Goal: Information Seeking & Learning: Check status

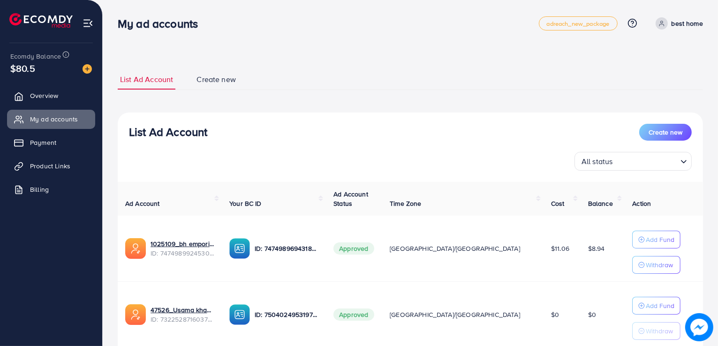
scroll to position [68, 0]
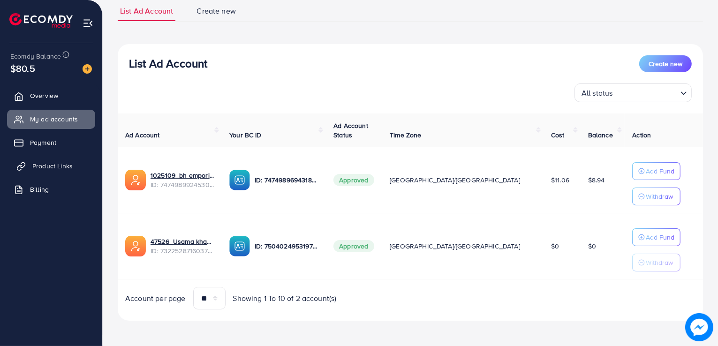
click at [50, 169] on span "Product Links" at bounding box center [52, 165] width 40 height 9
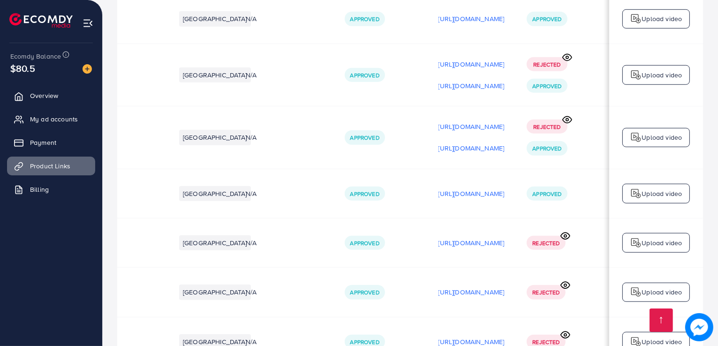
scroll to position [974, 0]
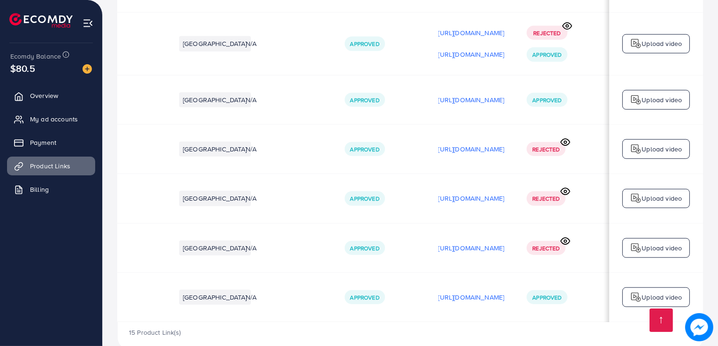
click at [470, 322] on div "15 Product Link(s)" at bounding box center [410, 335] width 585 height 27
drag, startPoint x: 486, startPoint y: 300, endPoint x: 427, endPoint y: 303, distance: 58.7
click at [427, 322] on div "15 Product Link(s)" at bounding box center [410, 335] width 585 height 27
click at [568, 236] on icon at bounding box center [565, 241] width 10 height 10
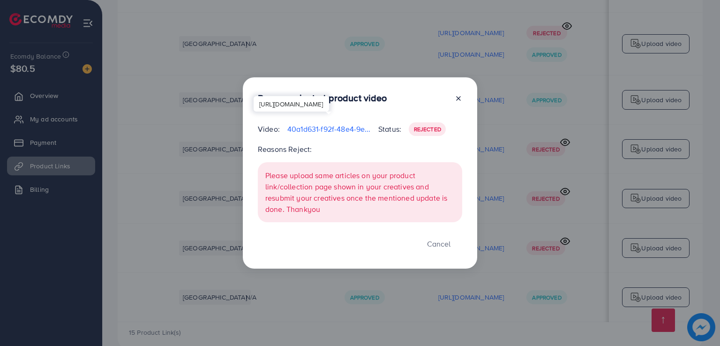
click at [324, 133] on p "40a1d631-f92f-48e4-9ed8-26e492b63d8b-1756833577134.mp4" at bounding box center [328, 128] width 83 height 11
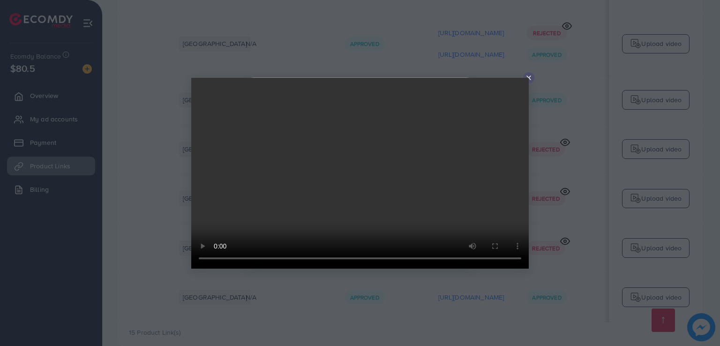
click at [529, 79] on icon at bounding box center [528, 77] width 7 height 7
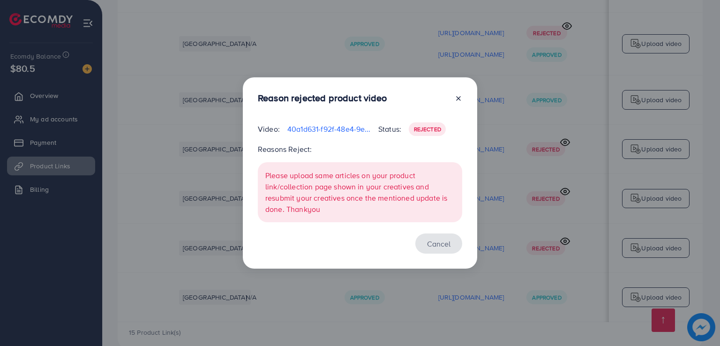
click at [445, 250] on button "Cancel" at bounding box center [438, 243] width 47 height 20
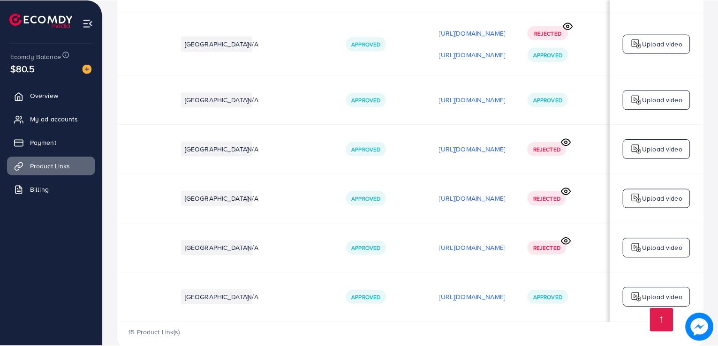
scroll to position [0, 156]
click at [564, 238] on icon at bounding box center [565, 241] width 9 height 7
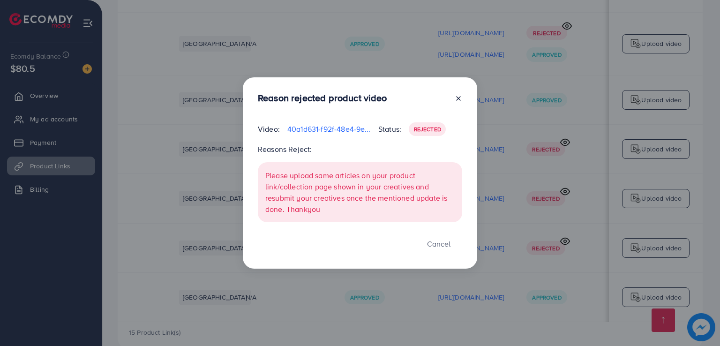
click at [342, 135] on div "Video: 40a1d631-f92f-48e4-9ed8-26e492b63d8b-1756833577134.mp4" at bounding box center [314, 129] width 128 height 14
click at [349, 132] on p "40a1d631-f92f-48e4-9ed8-26e492b63d8b-1756833577134.mp4" at bounding box center [328, 128] width 83 height 11
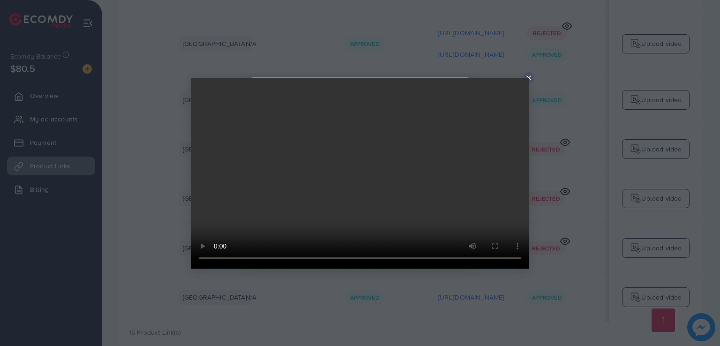
click at [551, 161] on div at bounding box center [360, 173] width 720 height 346
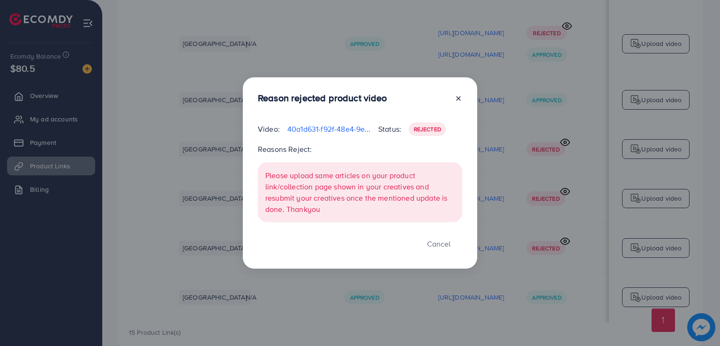
click at [561, 173] on div "Reason rejected product video Video: 40a1d631-f92f-48e4-9ed8-26e492b63d8b-17568…" at bounding box center [360, 173] width 720 height 346
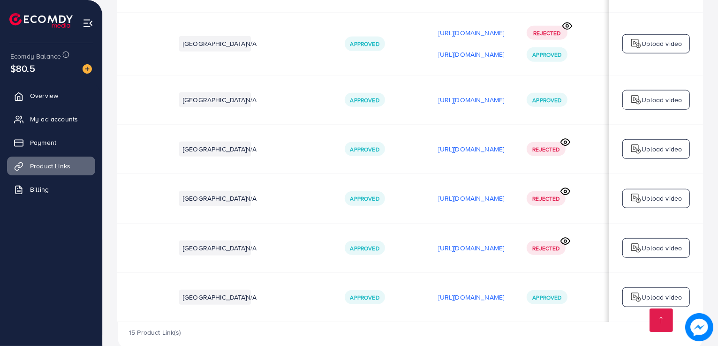
click at [568, 187] on icon at bounding box center [565, 192] width 10 height 10
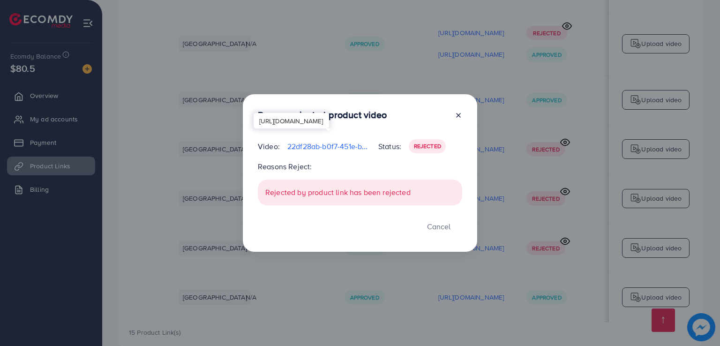
click at [348, 145] on p "22df28ab-b0f7-451e-badf-d75591f993e5-1756833433215.mp4" at bounding box center [328, 146] width 83 height 11
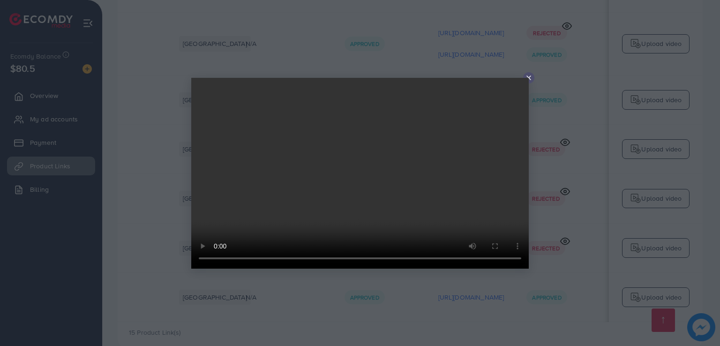
click at [526, 74] on icon at bounding box center [528, 77] width 7 height 7
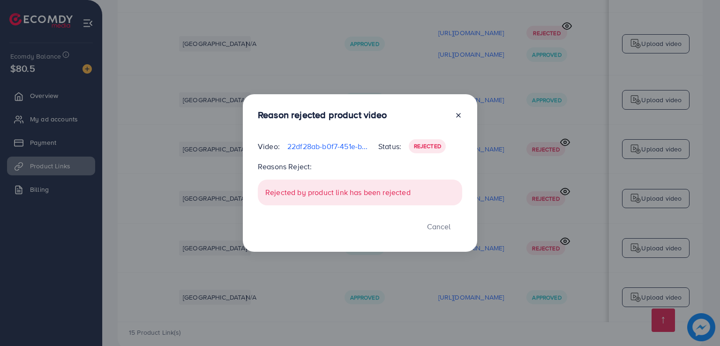
click at [296, 169] on p "Reasons Reject:" at bounding box center [360, 166] width 204 height 11
drag, startPoint x: 308, startPoint y: 197, endPoint x: 313, endPoint y: 196, distance: 4.9
click at [312, 196] on div "Rejected by product link has been rejected" at bounding box center [360, 192] width 204 height 26
click at [323, 195] on div "Rejected by product link has been rejected" at bounding box center [360, 192] width 204 height 26
click at [350, 197] on div "Rejected by product link has been rejected" at bounding box center [360, 192] width 204 height 26
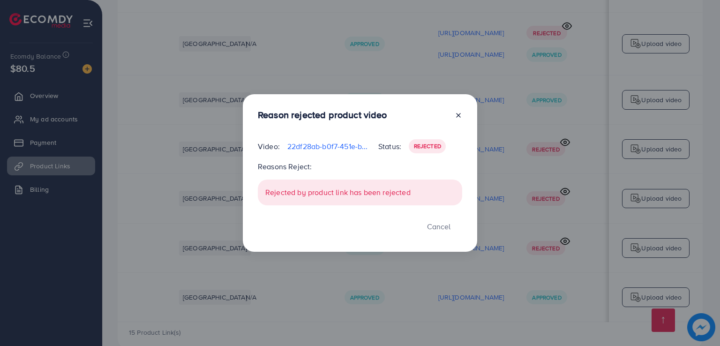
click at [461, 116] on icon at bounding box center [458, 115] width 7 height 7
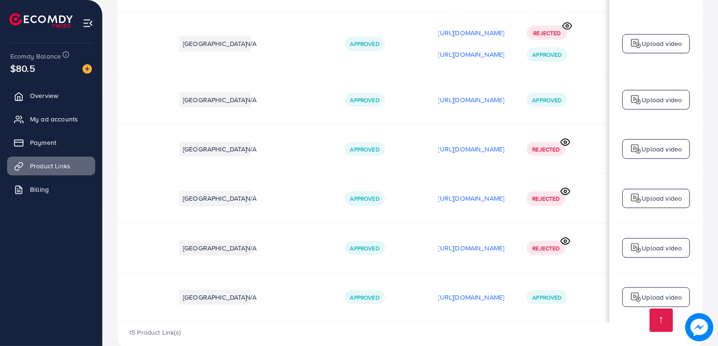
drag, startPoint x: 532, startPoint y: 304, endPoint x: 483, endPoint y: 299, distance: 49.9
click at [495, 322] on div "15 Product Link(s)" at bounding box center [410, 335] width 585 height 27
drag, startPoint x: 509, startPoint y: 305, endPoint x: 466, endPoint y: 303, distance: 43.1
click at [463, 322] on div "15 Product Link(s)" at bounding box center [410, 335] width 585 height 27
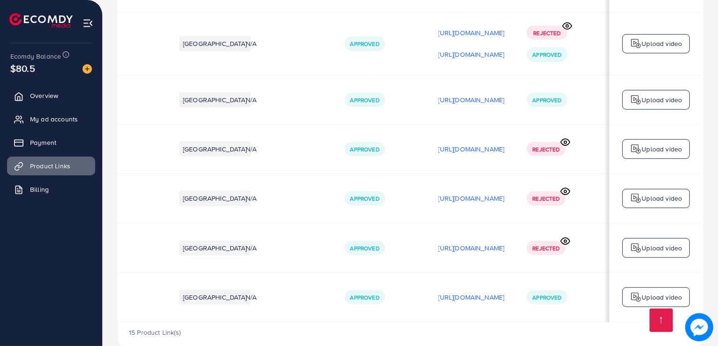
click at [493, 322] on div "15 Product Link(s)" at bounding box center [410, 335] width 585 height 27
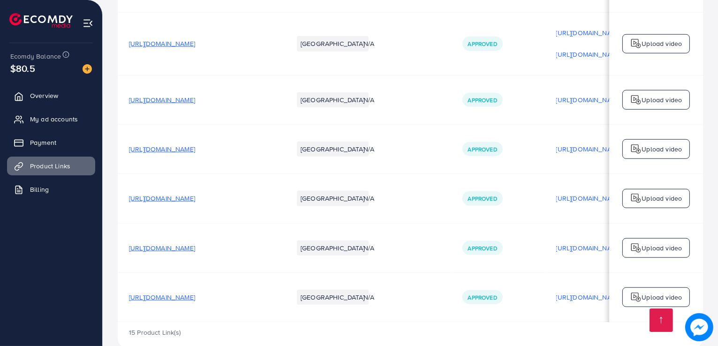
scroll to position [0, 157]
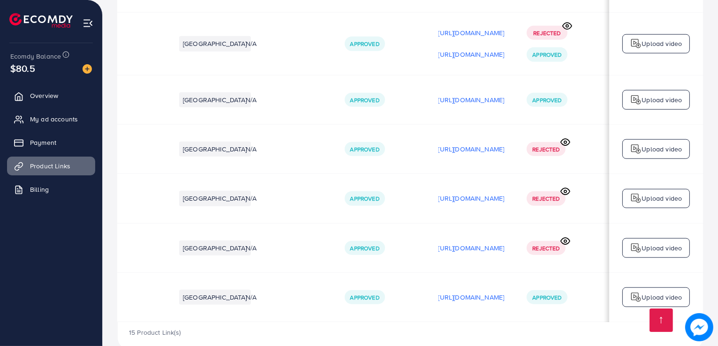
click at [556, 96] on span "Approved" at bounding box center [546, 100] width 29 height 8
click at [481, 94] on p "[URL][DOMAIN_NAME]" at bounding box center [471, 99] width 66 height 11
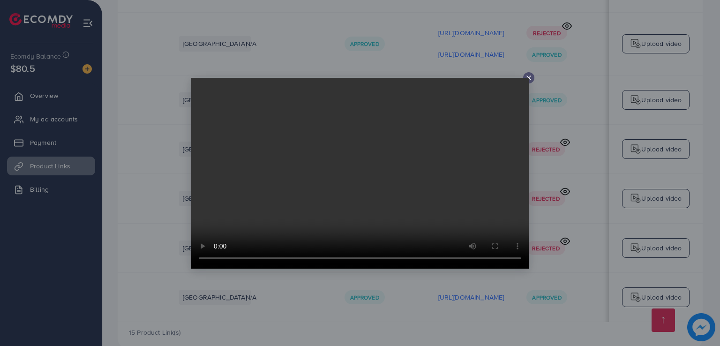
click at [529, 79] on icon at bounding box center [528, 77] width 7 height 7
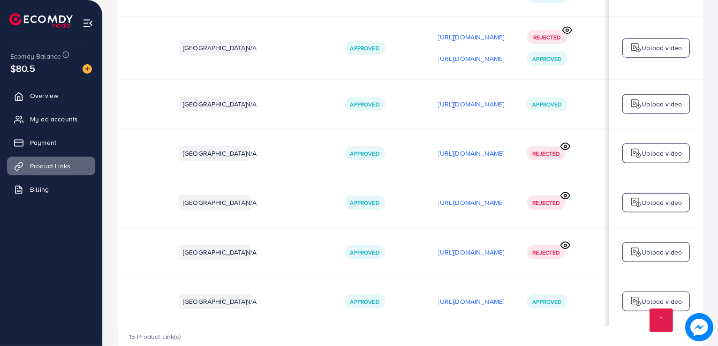
scroll to position [974, 0]
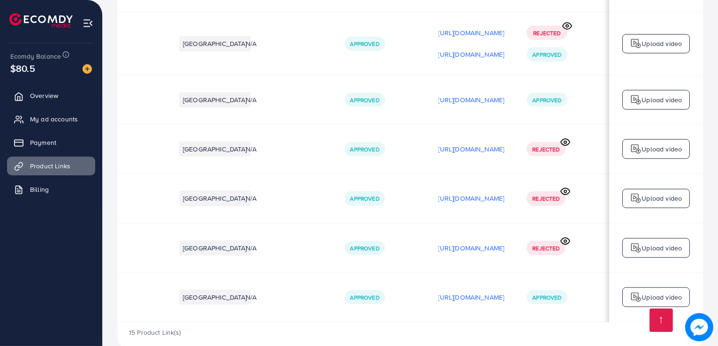
drag, startPoint x: 510, startPoint y: 226, endPoint x: 385, endPoint y: 229, distance: 125.2
click at [427, 229] on td "[URL][DOMAIN_NAME]" at bounding box center [471, 247] width 89 height 49
click at [427, 242] on td "[URL][DOMAIN_NAME]" at bounding box center [471, 247] width 89 height 49
drag, startPoint x: 442, startPoint y: 244, endPoint x: 497, endPoint y: 240, distance: 55.0
click at [489, 240] on td "[URL][DOMAIN_NAME]" at bounding box center [471, 247] width 89 height 49
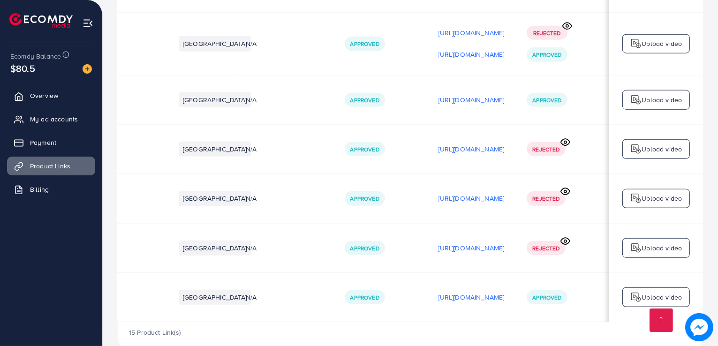
click at [504, 240] on td "[URL][DOMAIN_NAME]" at bounding box center [471, 247] width 89 height 49
drag, startPoint x: 506, startPoint y: 240, endPoint x: 392, endPoint y: 239, distance: 113.9
click at [427, 239] on td "[URL][DOMAIN_NAME]" at bounding box center [471, 247] width 89 height 49
click at [427, 243] on td "[URL][DOMAIN_NAME]" at bounding box center [471, 247] width 89 height 49
drag, startPoint x: 382, startPoint y: 249, endPoint x: 518, endPoint y: 257, distance: 136.6
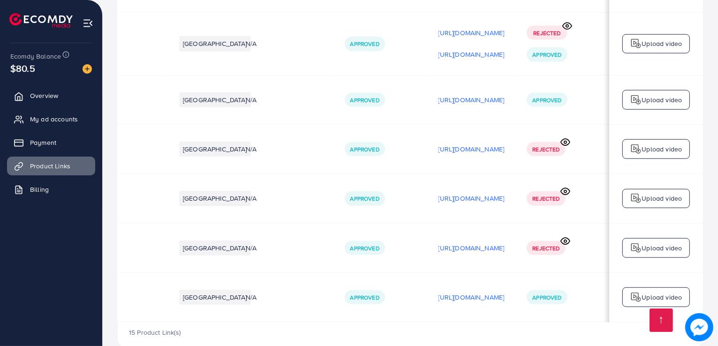
click at [517, 246] on tr "[URL][DOMAIN_NAME] Pakistan N/A Approved [URL][DOMAIN_NAME] Rejected Upload vid…" at bounding box center [351, 247] width 703 height 49
click at [427, 242] on td "[URL][DOMAIN_NAME]" at bounding box center [471, 247] width 89 height 49
drag, startPoint x: 388, startPoint y: 242, endPoint x: 501, endPoint y: 232, distance: 112.9
click at [501, 232] on td "[URL][DOMAIN_NAME]" at bounding box center [471, 247] width 89 height 49
click at [507, 234] on td "[URL][DOMAIN_NAME]" at bounding box center [471, 247] width 89 height 49
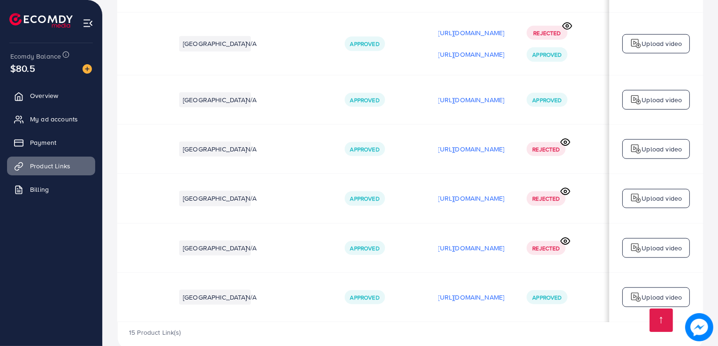
drag, startPoint x: 507, startPoint y: 234, endPoint x: 384, endPoint y: 233, distance: 123.3
click at [427, 233] on td "[URL][DOMAIN_NAME]" at bounding box center [471, 247] width 89 height 49
click at [427, 242] on td "[URL][DOMAIN_NAME]" at bounding box center [471, 247] width 89 height 49
drag, startPoint x: 381, startPoint y: 243, endPoint x: 517, endPoint y: 235, distance: 137.1
click at [517, 235] on tr "[URL][DOMAIN_NAME] Pakistan N/A Approved [URL][DOMAIN_NAME] Rejected Upload vid…" at bounding box center [351, 247] width 703 height 49
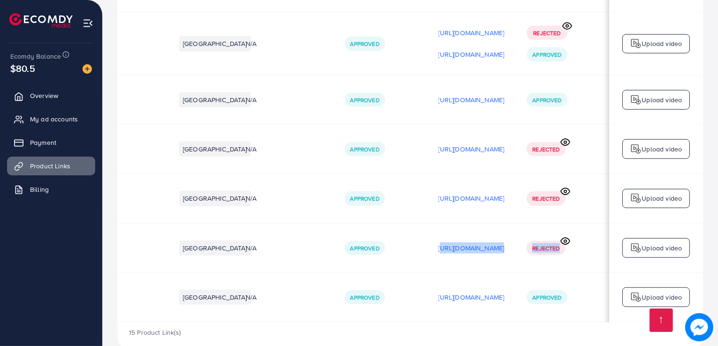
click at [508, 242] on td "[URL][DOMAIN_NAME]" at bounding box center [471, 247] width 89 height 49
drag, startPoint x: 536, startPoint y: 179, endPoint x: 545, endPoint y: 180, distance: 9.1
click at [541, 191] on div "Rejected" at bounding box center [545, 198] width 38 height 14
click at [546, 194] on span "Rejected" at bounding box center [545, 198] width 27 height 8
click at [553, 194] on span "Rejected" at bounding box center [545, 198] width 27 height 8
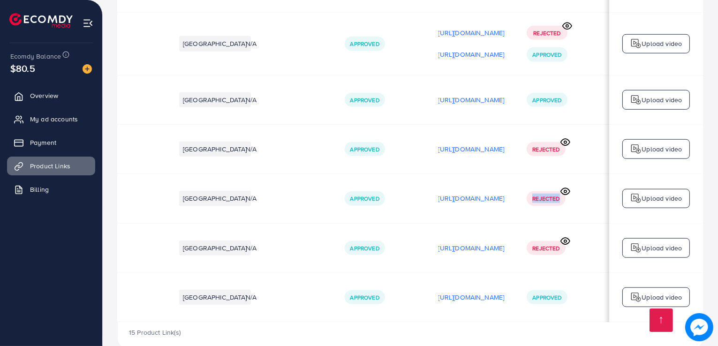
click at [553, 194] on span "Rejected" at bounding box center [545, 198] width 27 height 8
click at [550, 244] on span "Rejected" at bounding box center [545, 248] width 27 height 8
click at [540, 145] on span "Rejected" at bounding box center [545, 149] width 27 height 8
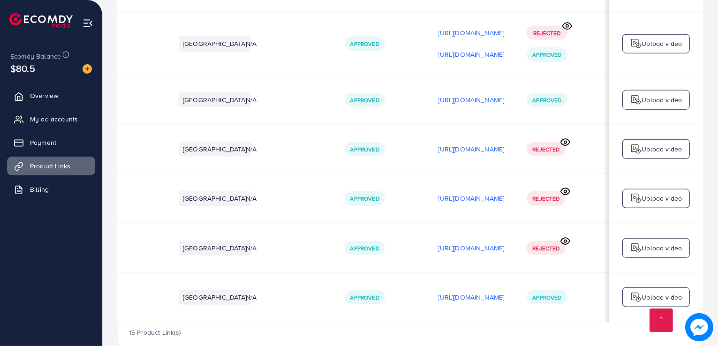
click at [538, 194] on span "Rejected" at bounding box center [545, 198] width 27 height 8
click at [536, 241] on div "Rejected" at bounding box center [545, 248] width 38 height 14
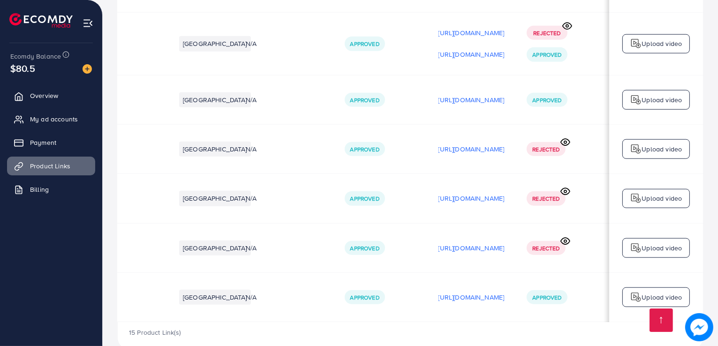
click at [536, 191] on div "Rejected" at bounding box center [545, 198] width 38 height 14
click at [536, 194] on span "Rejected" at bounding box center [545, 198] width 27 height 8
click at [544, 145] on span "Rejected" at bounding box center [545, 149] width 27 height 8
click at [545, 194] on span "Rejected" at bounding box center [545, 198] width 27 height 8
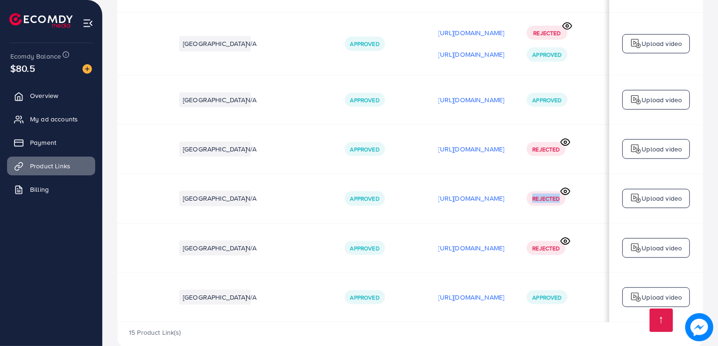
click at [545, 188] on td "Rejected" at bounding box center [562, 198] width 94 height 49
click at [547, 223] on td "Rejected" at bounding box center [562, 247] width 94 height 49
click at [545, 241] on div "Rejected" at bounding box center [545, 248] width 38 height 14
click at [544, 244] on span "Rejected" at bounding box center [545, 248] width 27 height 8
